Goal: Information Seeking & Learning: Understand process/instructions

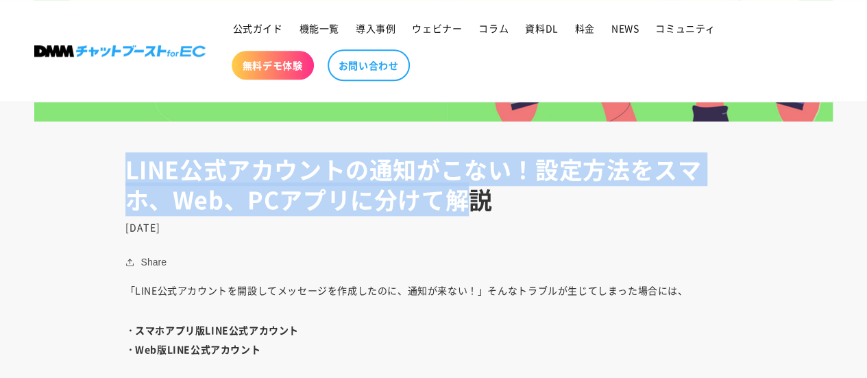
drag, startPoint x: 113, startPoint y: 181, endPoint x: 522, endPoint y: 216, distance: 410.8
click at [515, 216] on header "LINE公式アカウントの通知がこない！設定方法をスマホ、Web、PCアプリに分けて解説 [DATE]" at bounding box center [434, 193] width 686 height 79
click at [517, 216] on header "LINE公式アカウントの通知がこない！設定方法をスマホ、Web、PCアプリに分けて解説 [DATE]" at bounding box center [434, 193] width 686 height 79
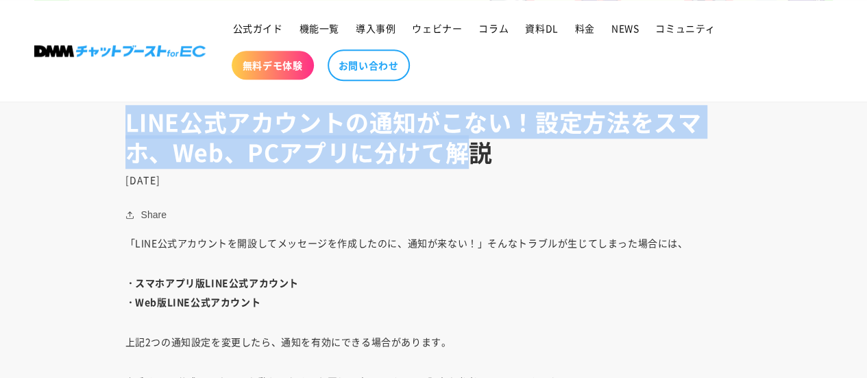
scroll to position [617, 0]
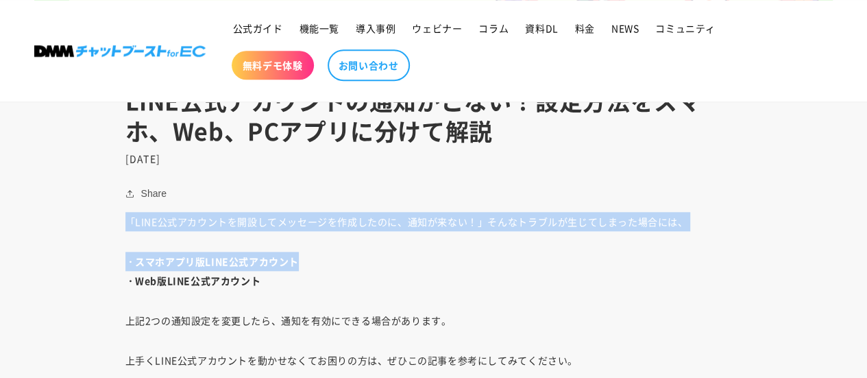
drag, startPoint x: 125, startPoint y: 221, endPoint x: 645, endPoint y: 232, distance: 519.8
click at [582, 230] on p "「LINE公式アカウントを開設してメッセージを作成したのに、通知が来ない！」そんなトラブルが生じてしまった場合には、" at bounding box center [433, 221] width 617 height 19
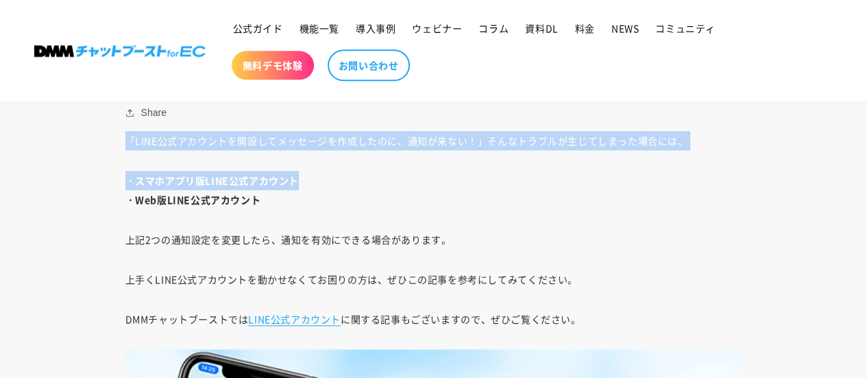
scroll to position [754, 0]
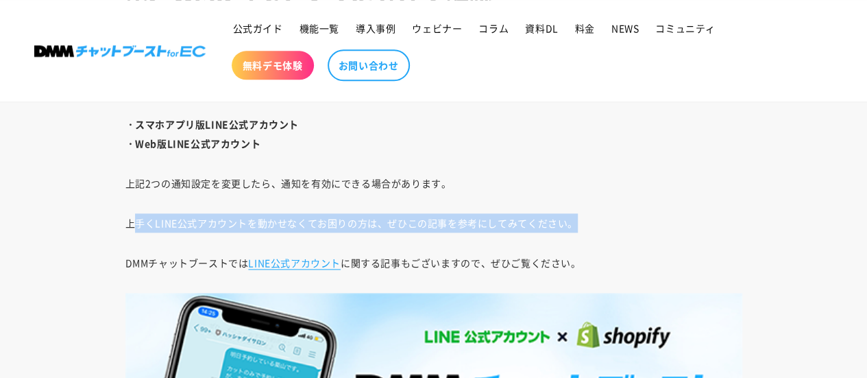
drag, startPoint x: 203, startPoint y: 214, endPoint x: 614, endPoint y: 231, distance: 411.0
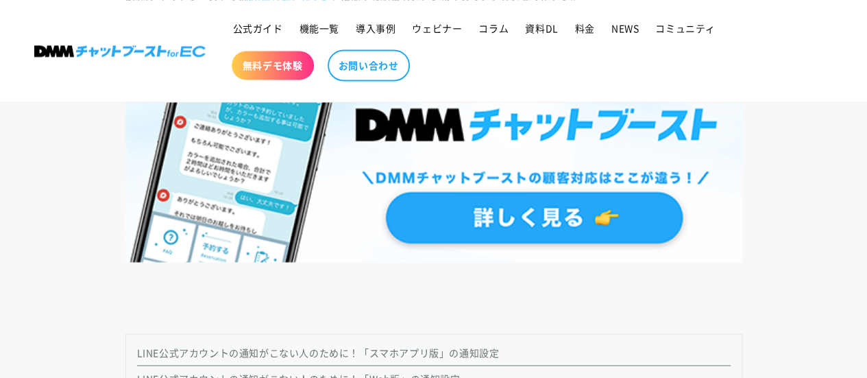
scroll to position [1166, 0]
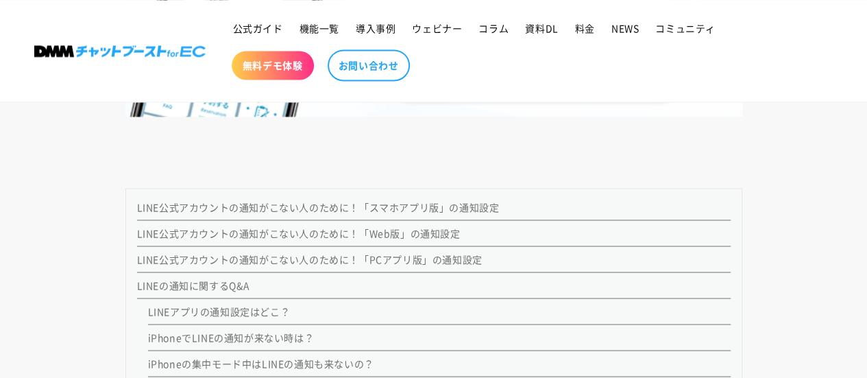
click at [265, 209] on link "LINE公式アカウントの通知がこない人のために！「スマホアプリ版」の通知設定" at bounding box center [318, 207] width 363 height 14
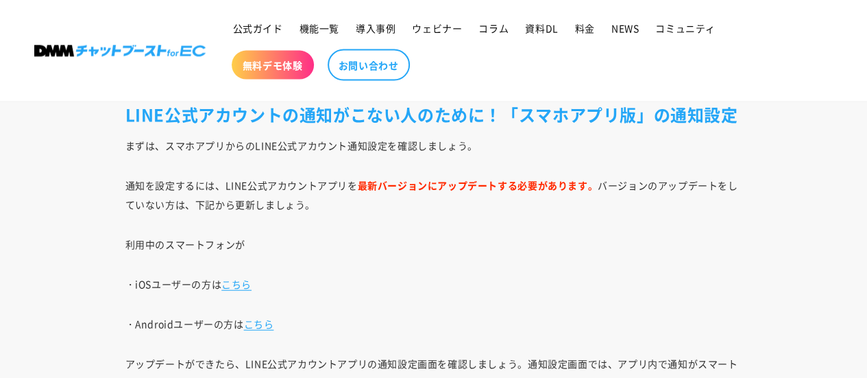
scroll to position [1471, 0]
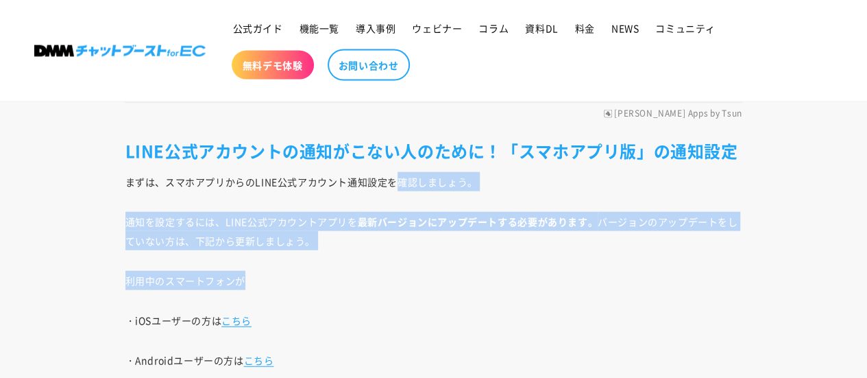
drag, startPoint x: 400, startPoint y: 186, endPoint x: 581, endPoint y: 251, distance: 192.4
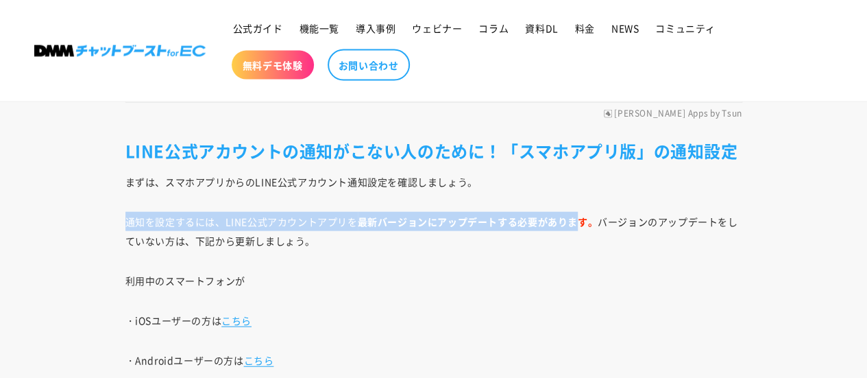
drag, startPoint x: 577, startPoint y: 224, endPoint x: 106, endPoint y: 202, distance: 471.5
click at [442, 227] on p "通知を設定するには、LINE公式アカウントアプリを 最新バージョンにアップデートする必要があります。 バージョンのアップデートをしていない方は、下記から更新し…" at bounding box center [433, 231] width 617 height 38
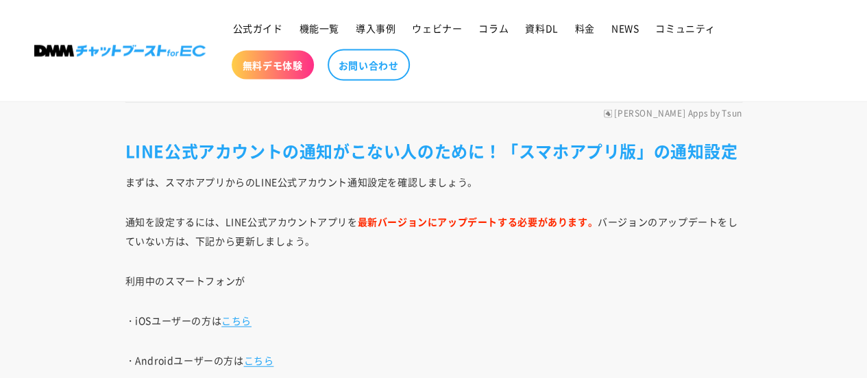
click at [524, 283] on p "利用中のスマートフォンが" at bounding box center [433, 280] width 617 height 19
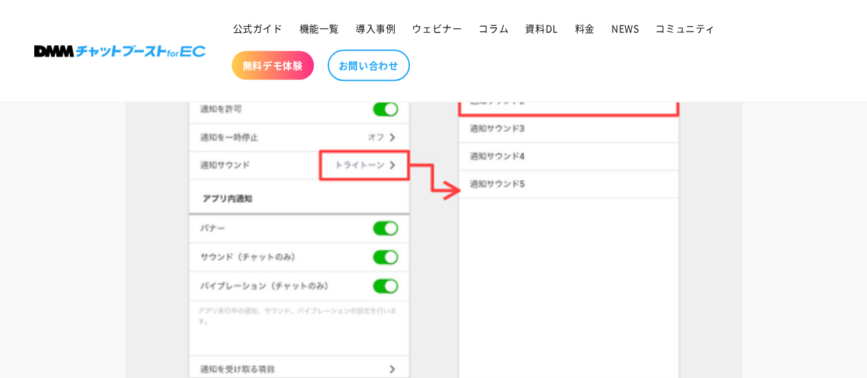
scroll to position [5790, 0]
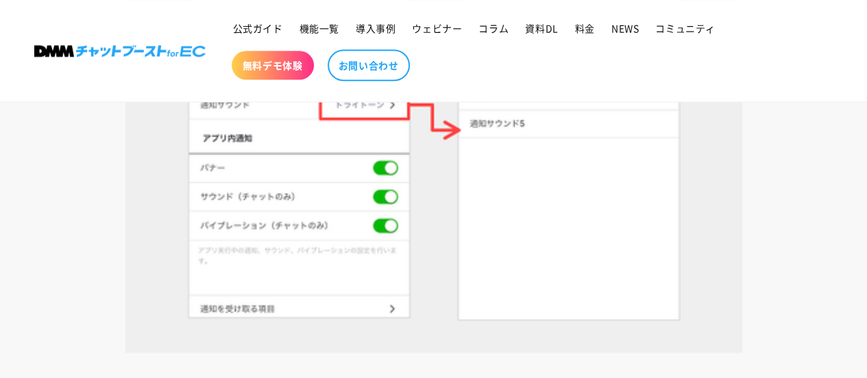
scroll to position [1166, 0]
